Goal: Task Accomplishment & Management: Manage account settings

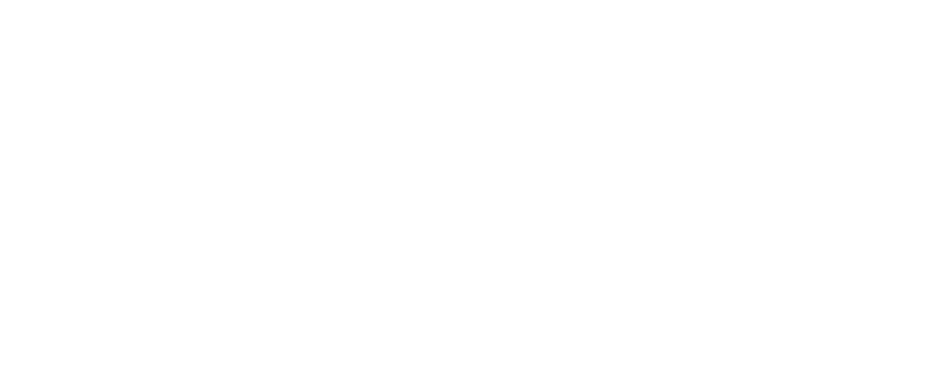
click at [572, 129] on body at bounding box center [467, 195] width 935 height 390
